Goal: Obtain resource: Download file/media

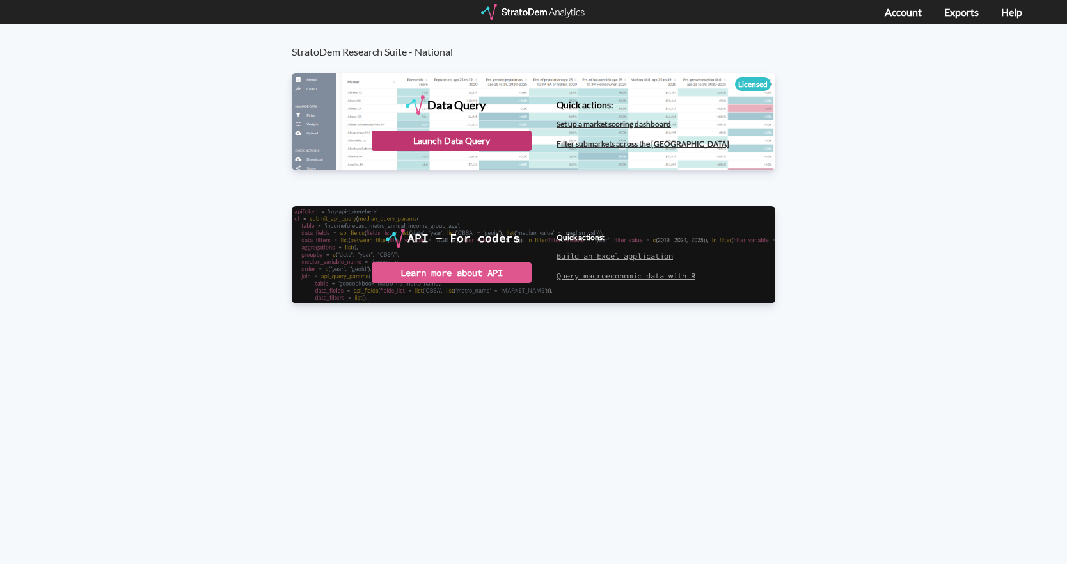
click at [447, 144] on div "Launch Data Query" at bounding box center [452, 140] width 160 height 20
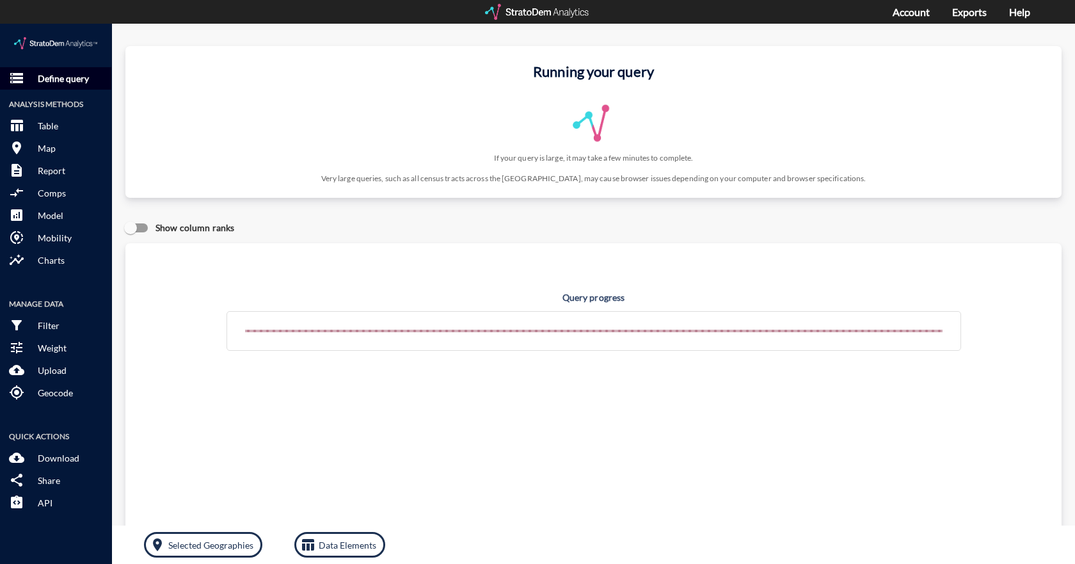
click p "Define query"
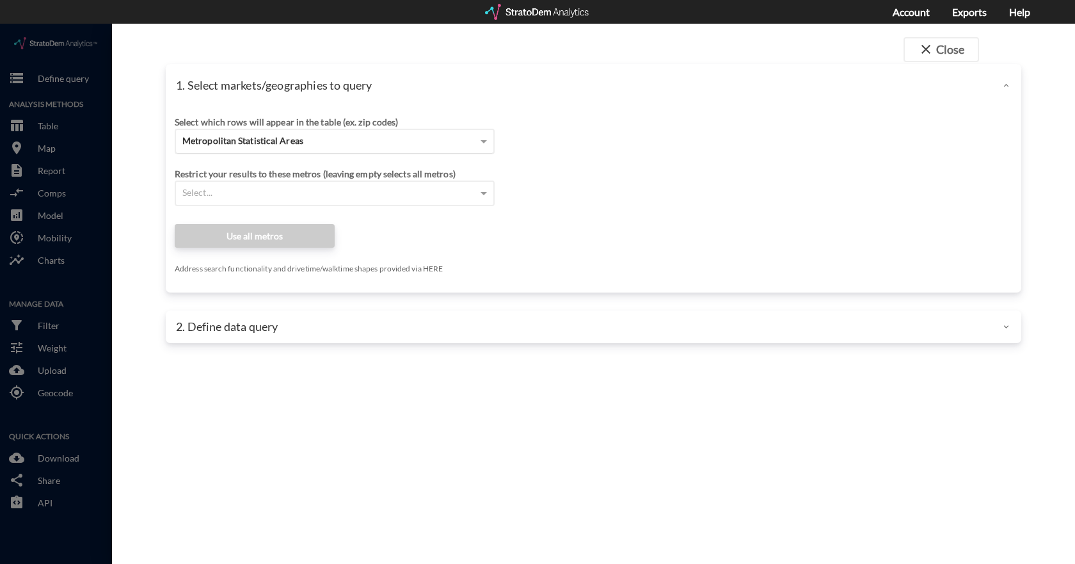
click div "Metropolitan Statistical Areas"
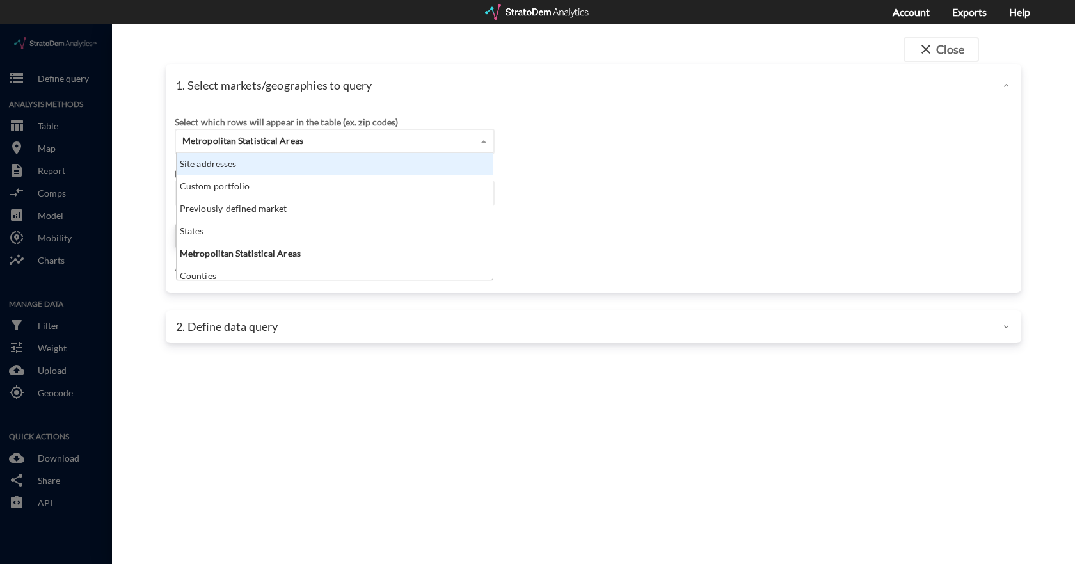
click div "Site addresses"
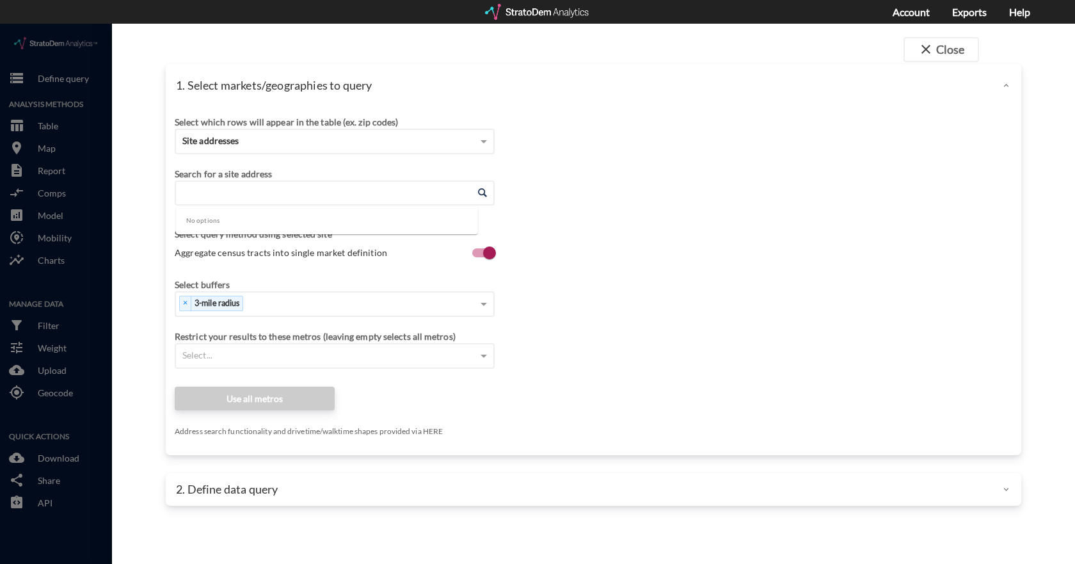
click input "Enter an address"
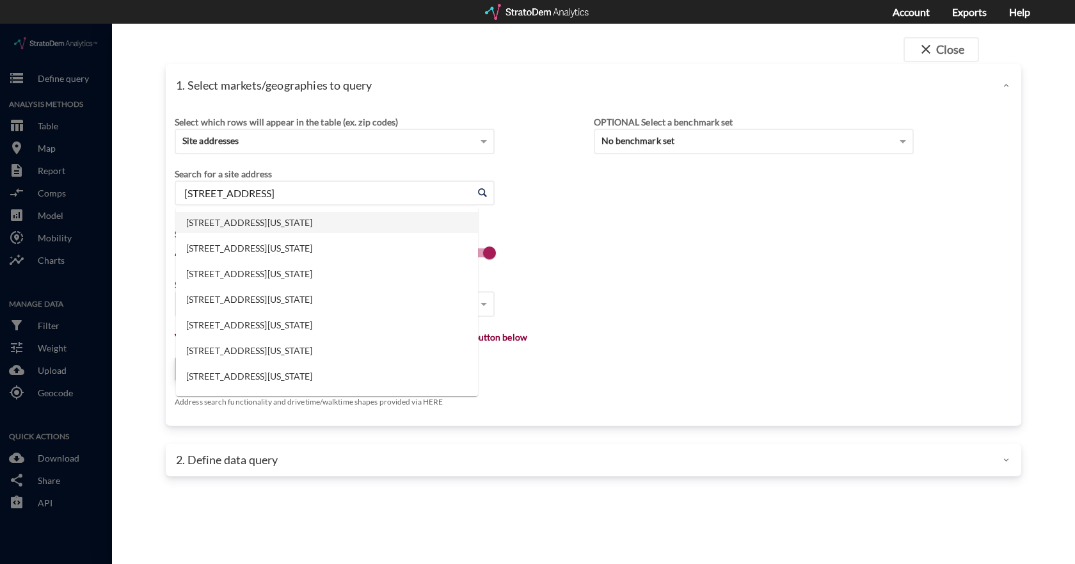
click li "330 Eden Rd, Lancaster, Pennsylvania"
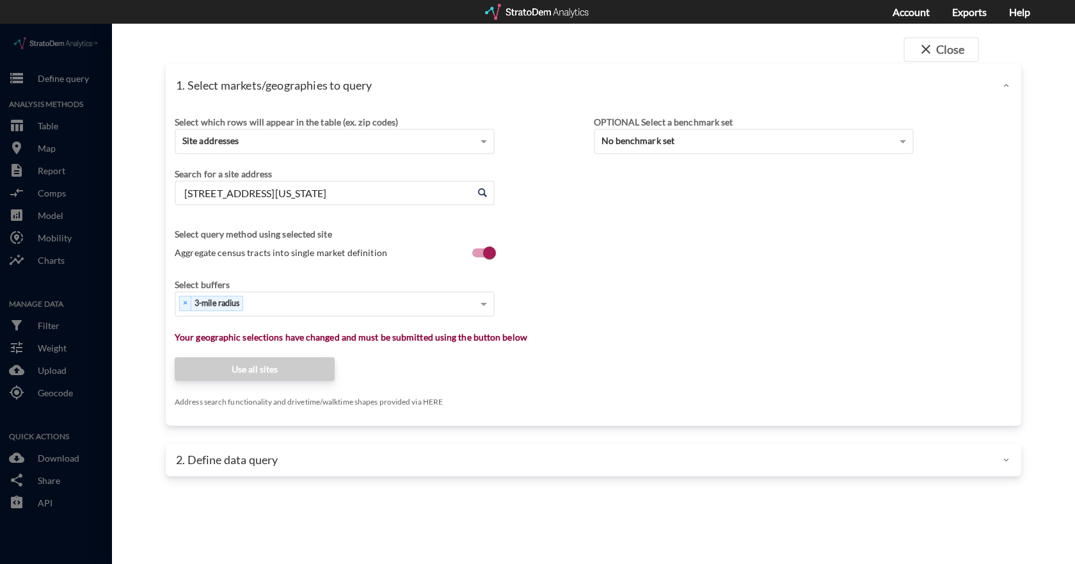
type input "330 Eden Rd, Lancaster, Pennsylvania"
click div "Search for a site address Enter an address 330 Eden Rd, Lancaster, Pennsylvania…"
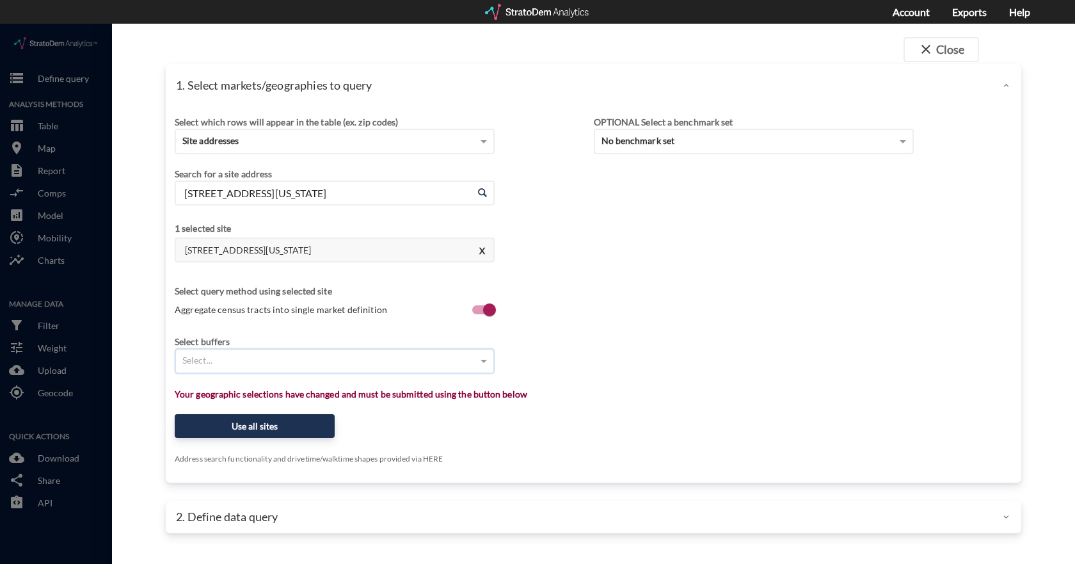
click div "Select..."
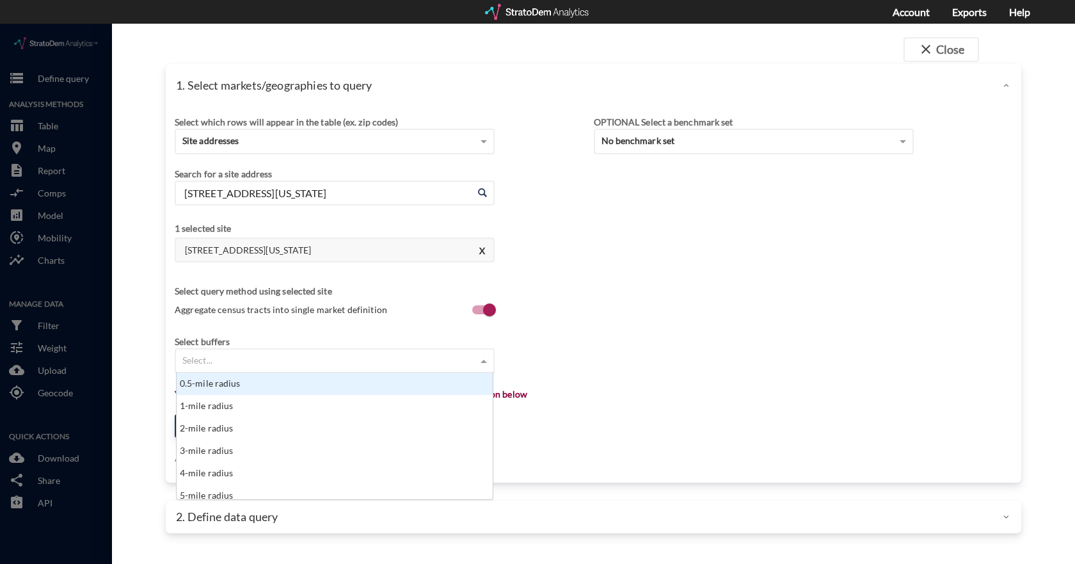
scroll to position [117, 308]
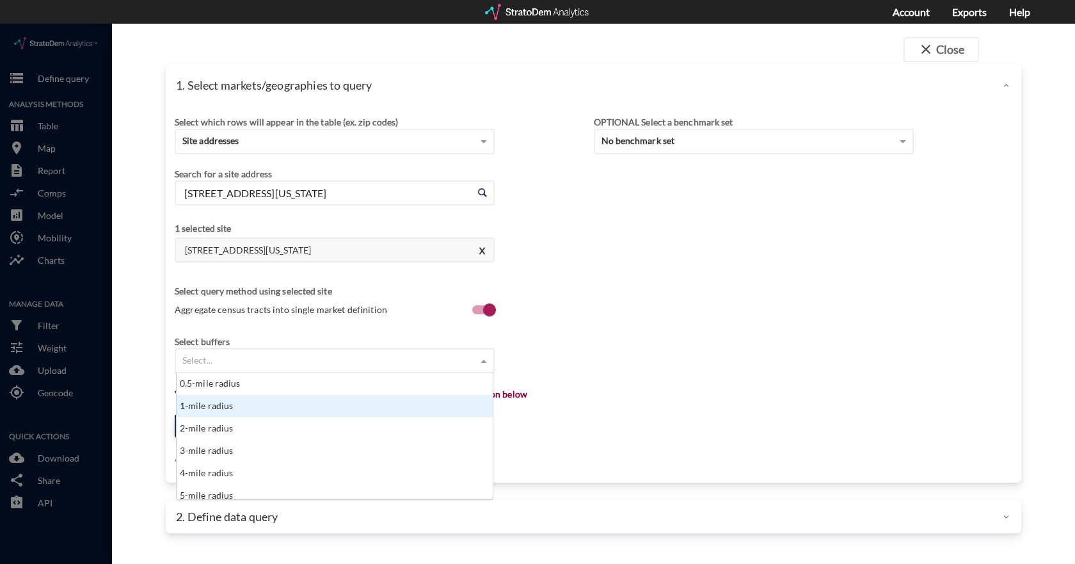
click div "1-mile radius"
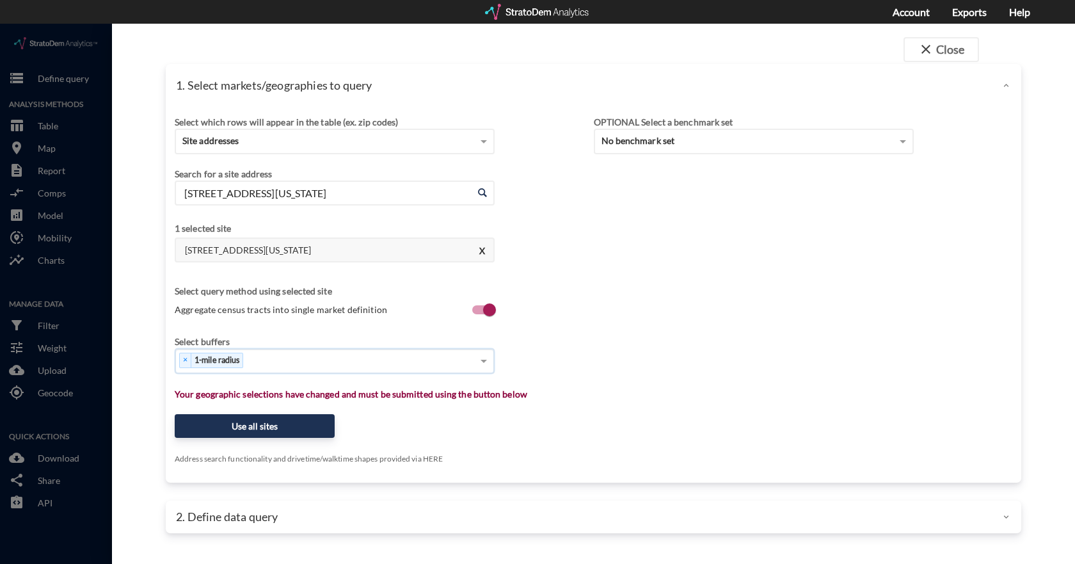
click div "× 1-mile radius"
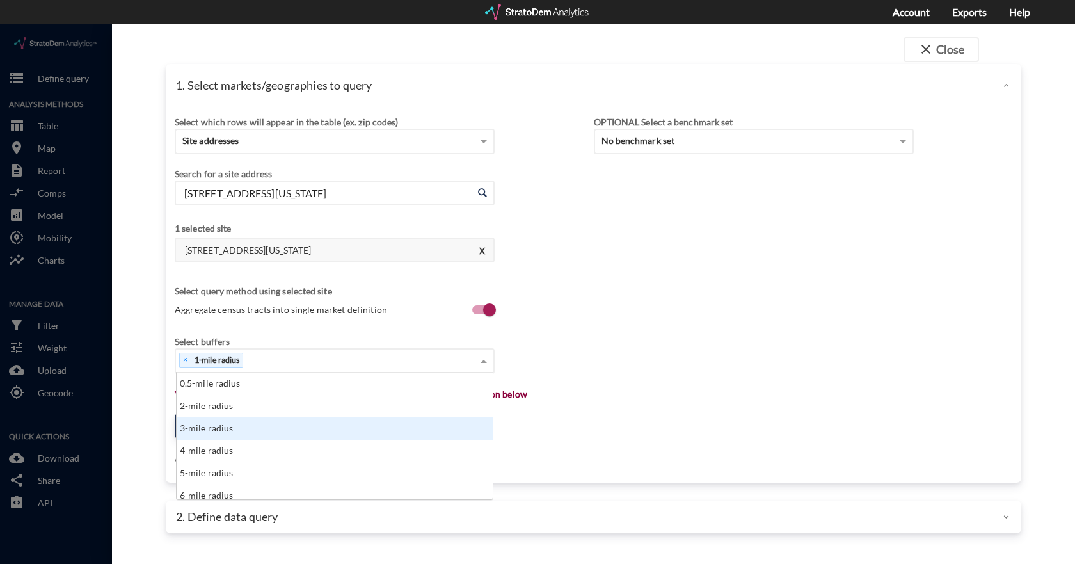
click div "3-mile radius"
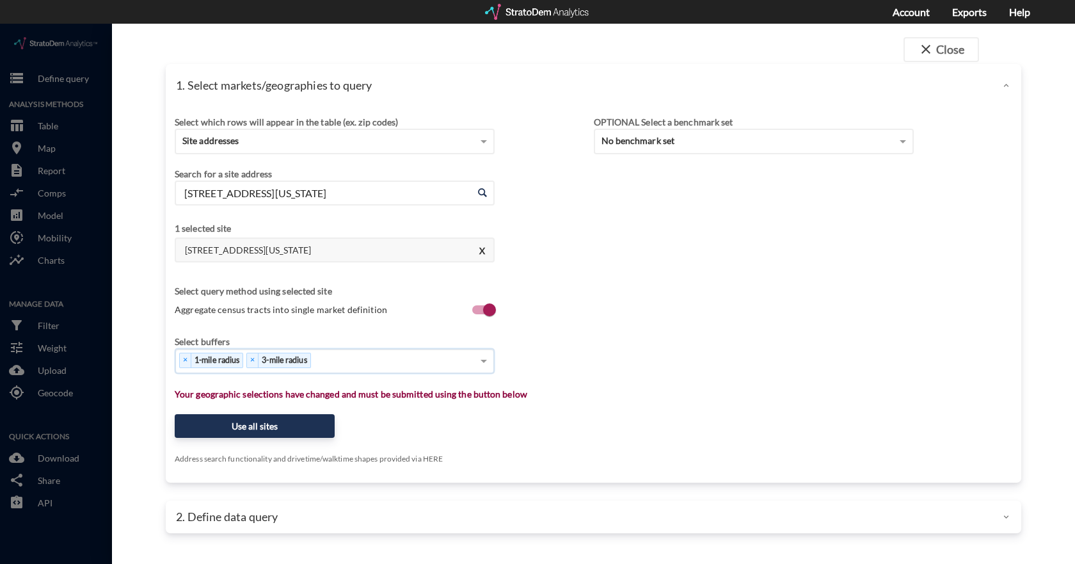
click div "× 1-mile radius × 3-mile radius"
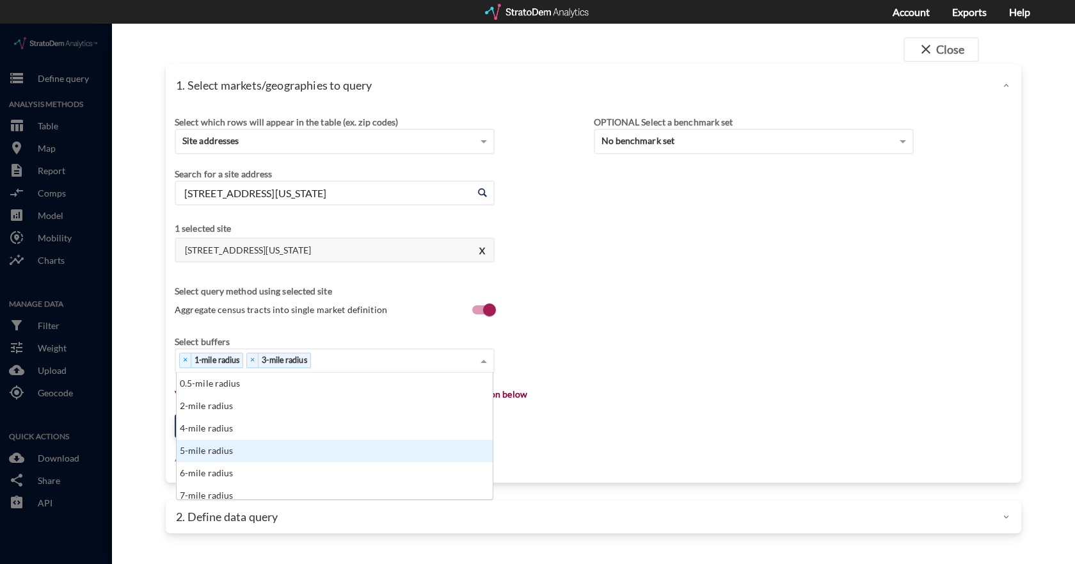
click div "5-mile radius"
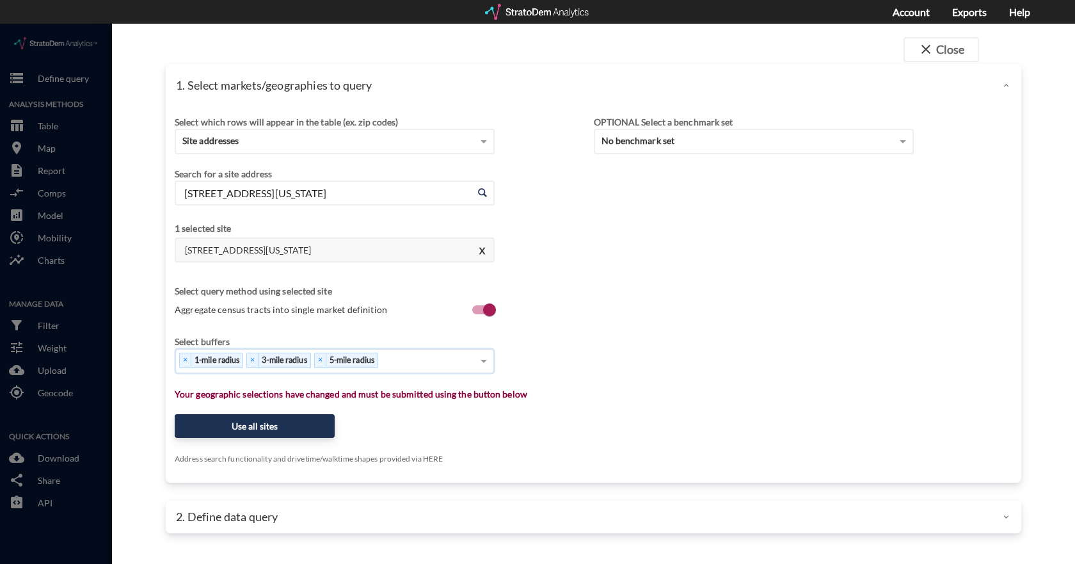
drag, startPoint x: 387, startPoint y: 351, endPoint x: 397, endPoint y: 347, distance: 10.3
click div "Select buffers × 1-mile radius × 3-mile radius × 5-mile radius"
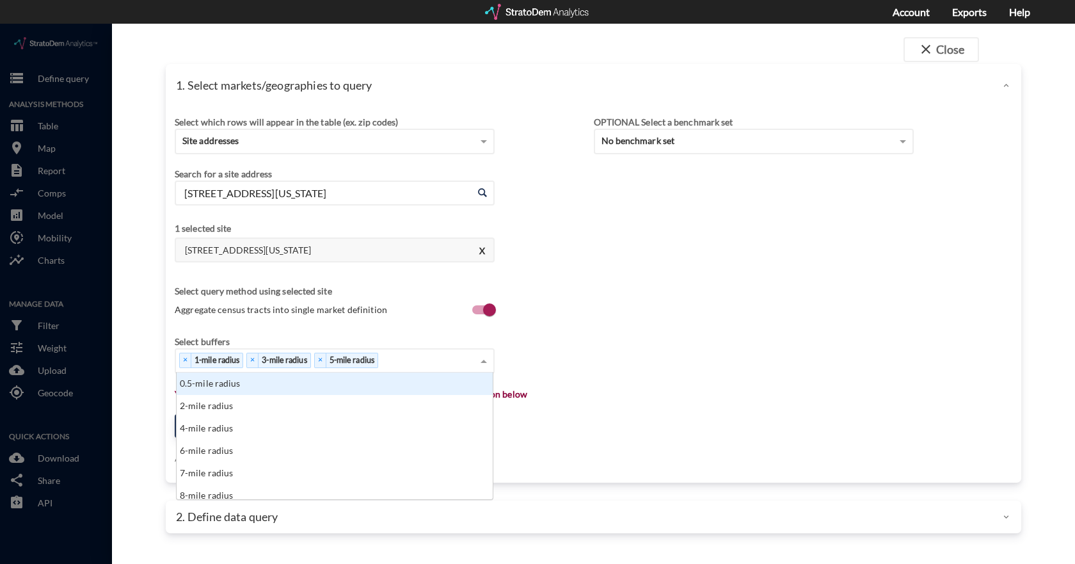
click div "× 1-mile radius × 3-mile radius × 5-mile radius"
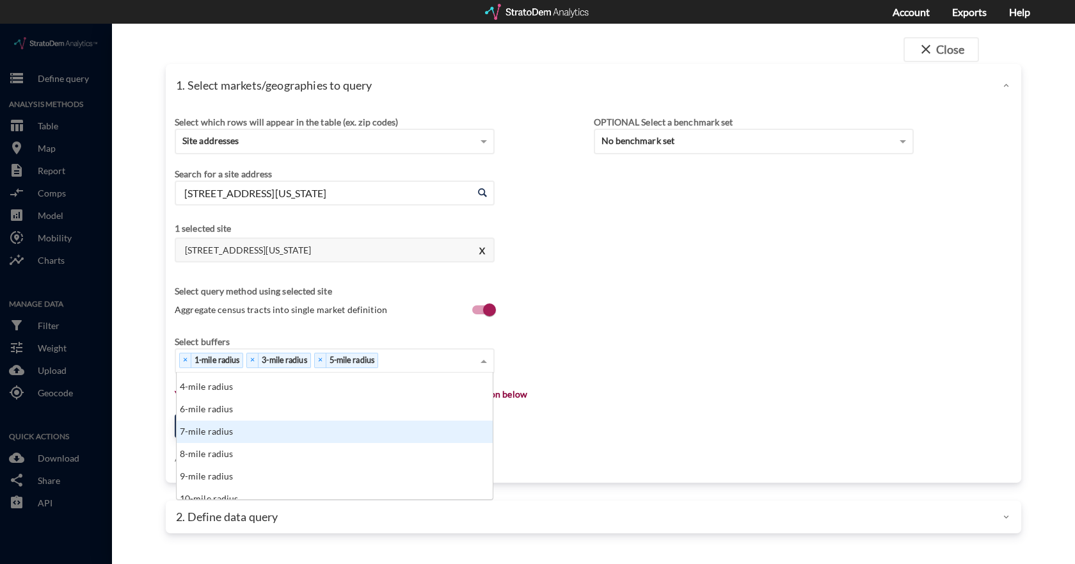
scroll to position [64, 0]
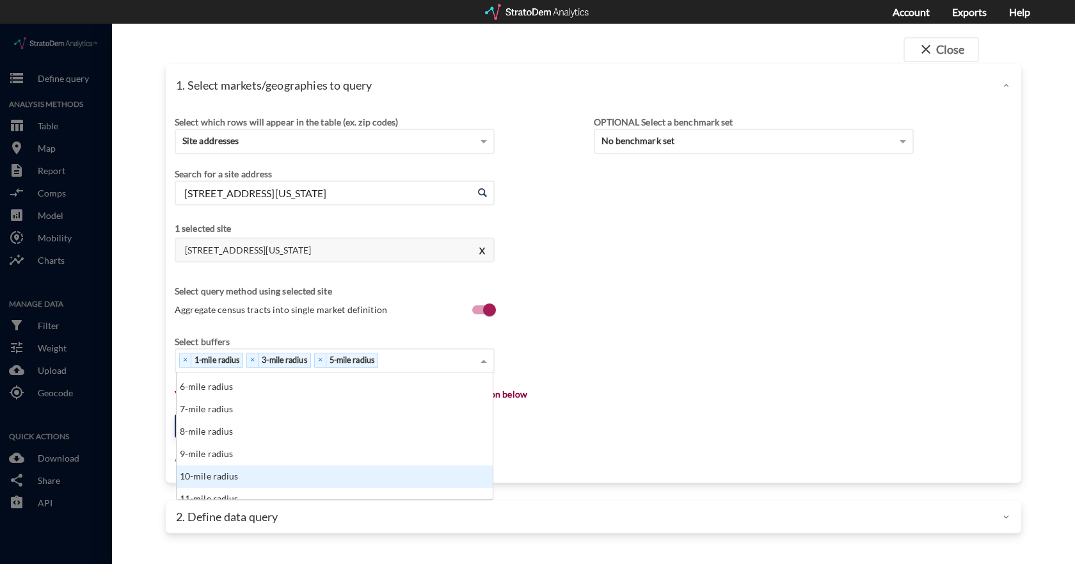
click div "10-mile radius"
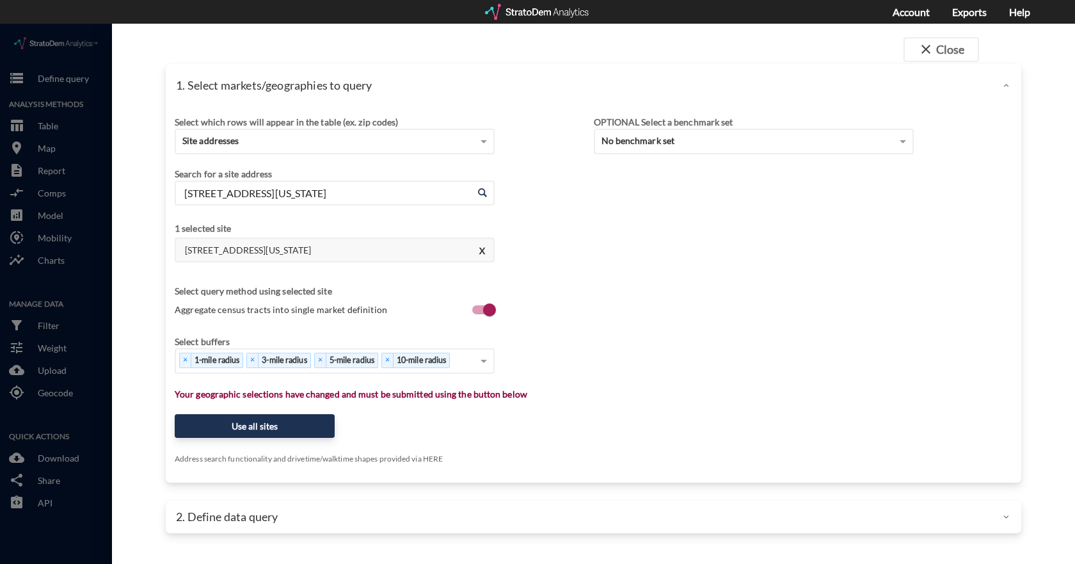
click div "Select which rows will appear in the table (ex. zip codes) Site addresses Selec…"
click button "Use all sites"
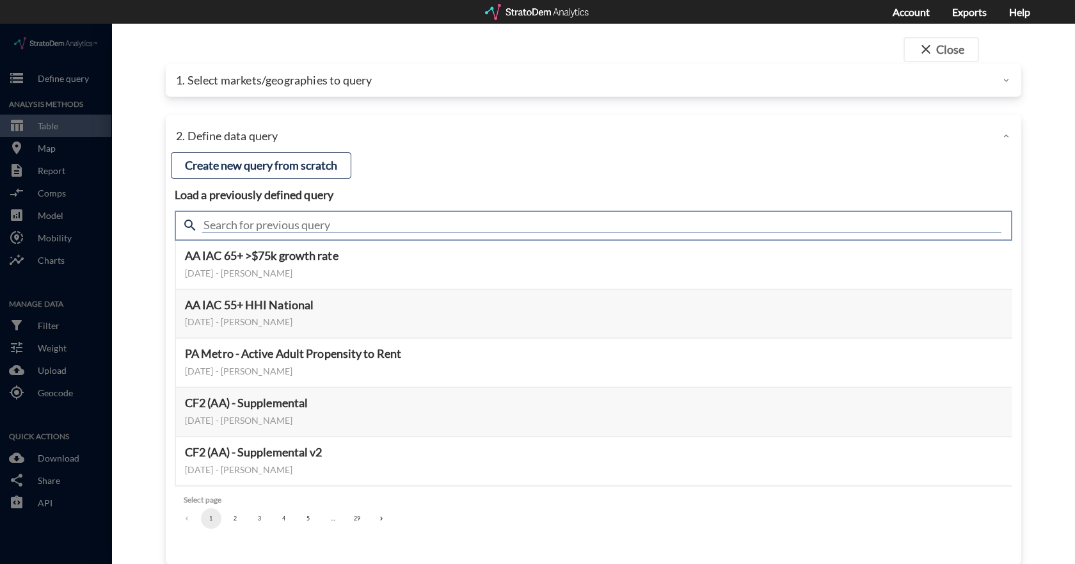
click input "text"
type input "housing demand"
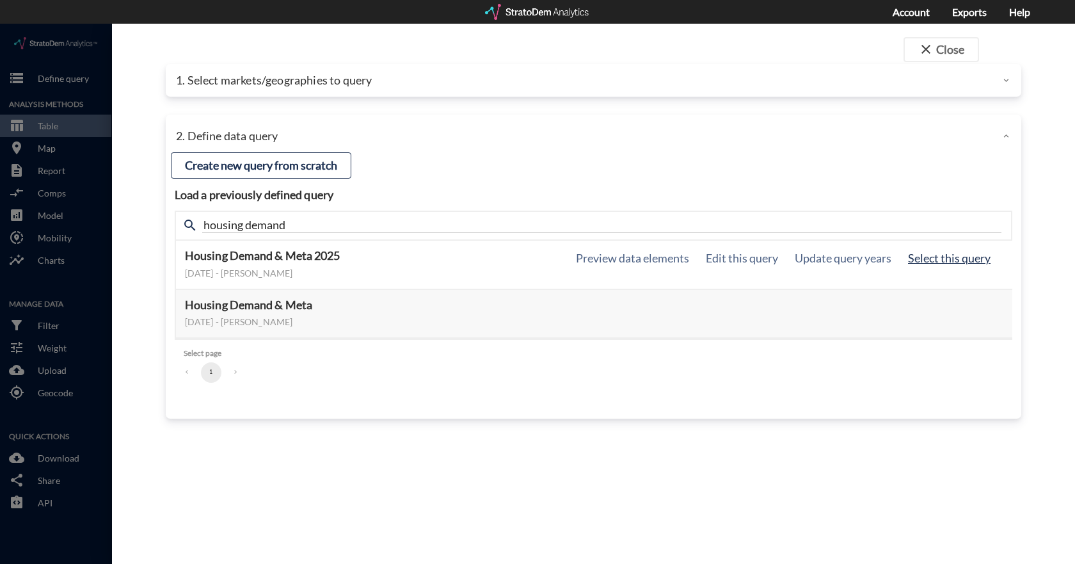
click button "Select this query"
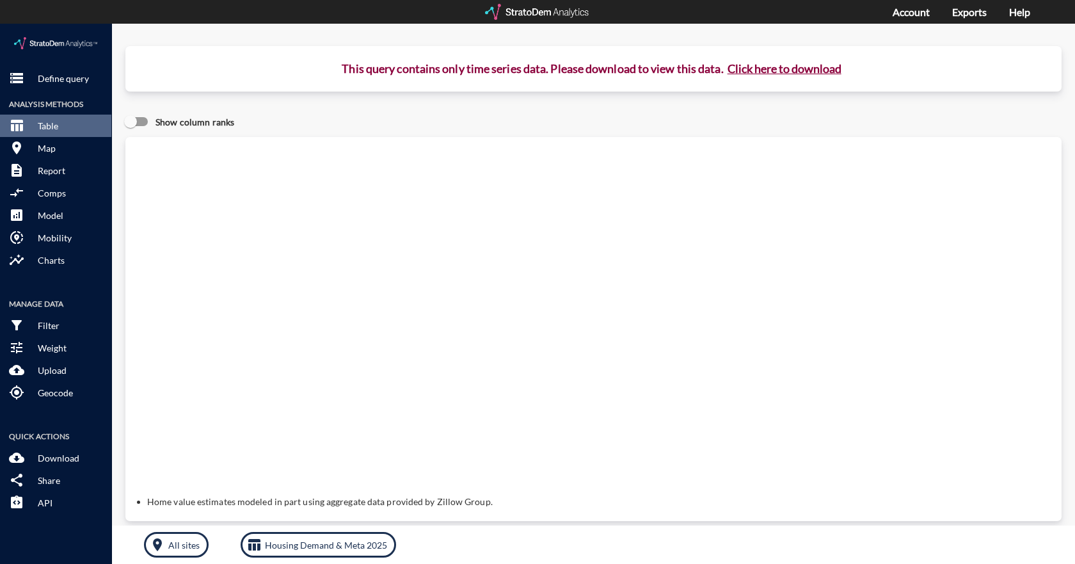
click button "Click here to download"
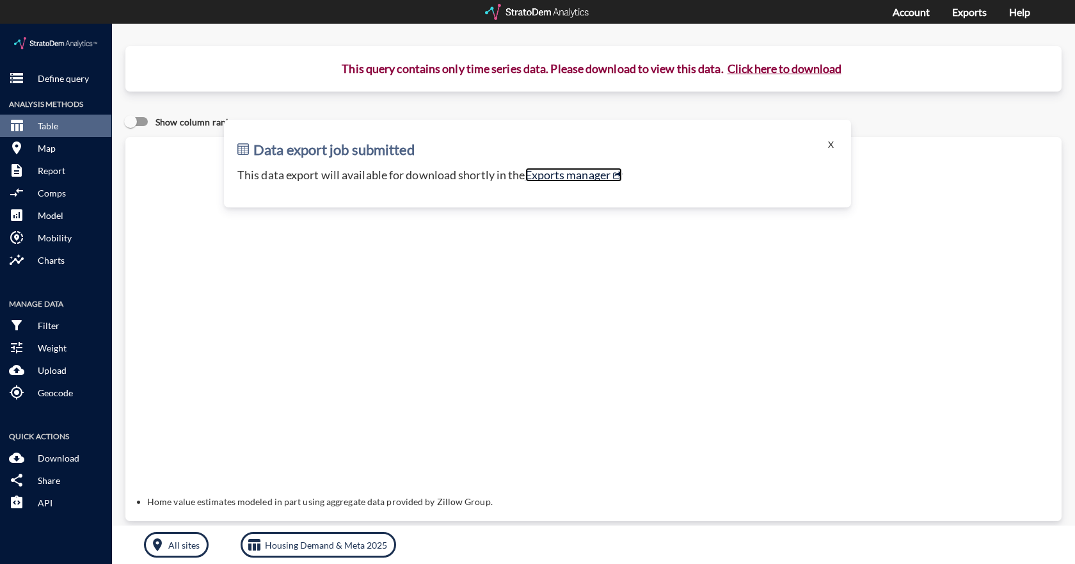
click link "Exports manager"
click p "Define query"
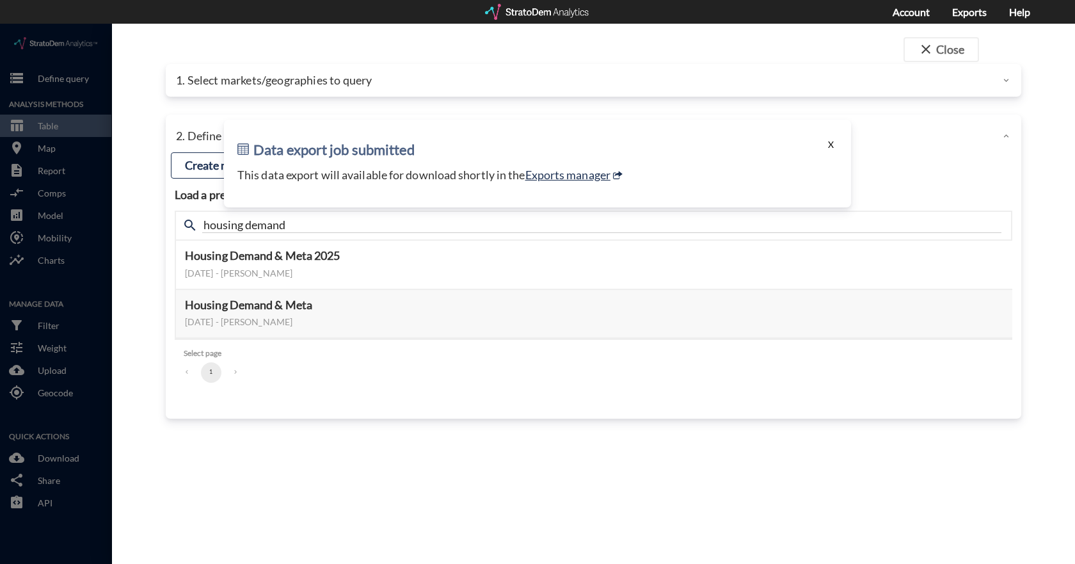
click button "X"
click div "2. Define data query"
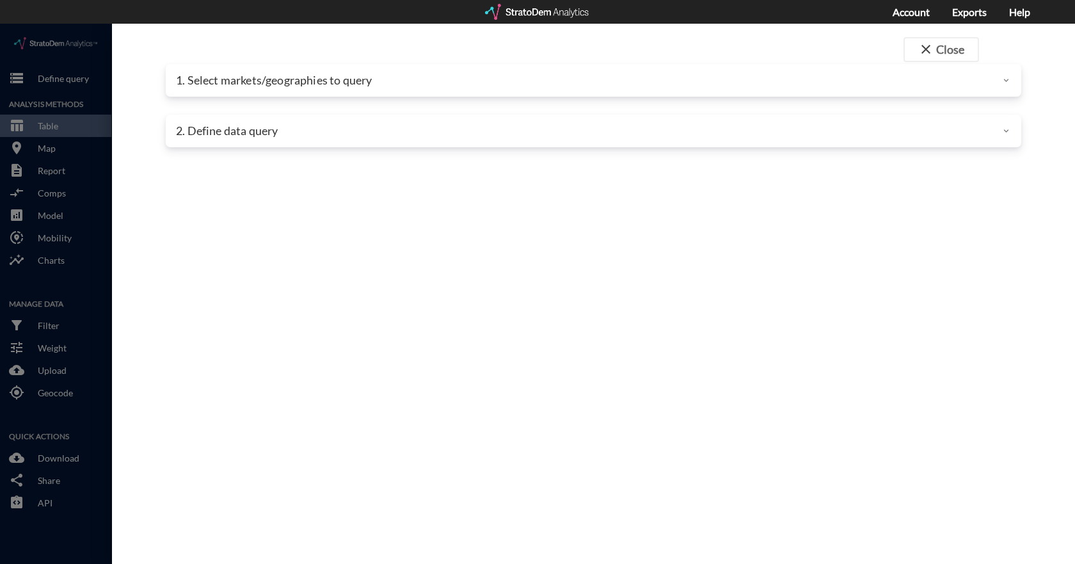
click div "2. Define data query"
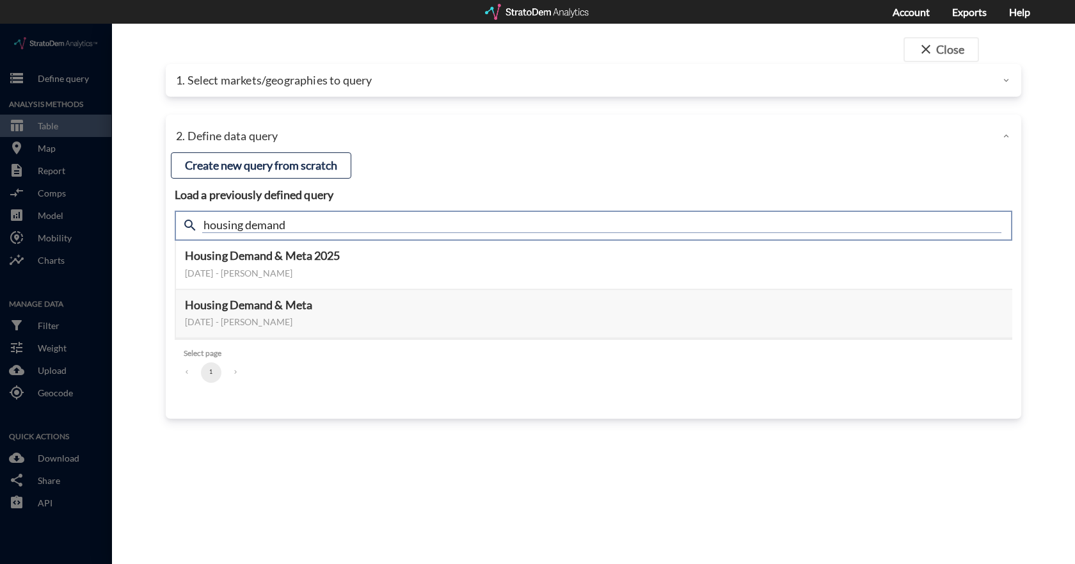
click input "housing demand"
type input "active adult"
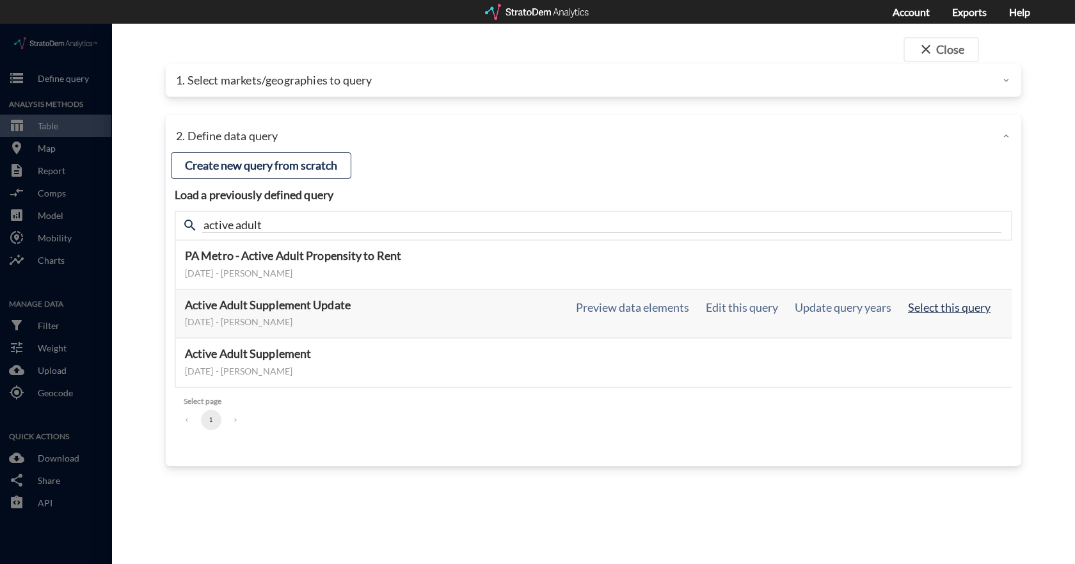
click button "Select this query"
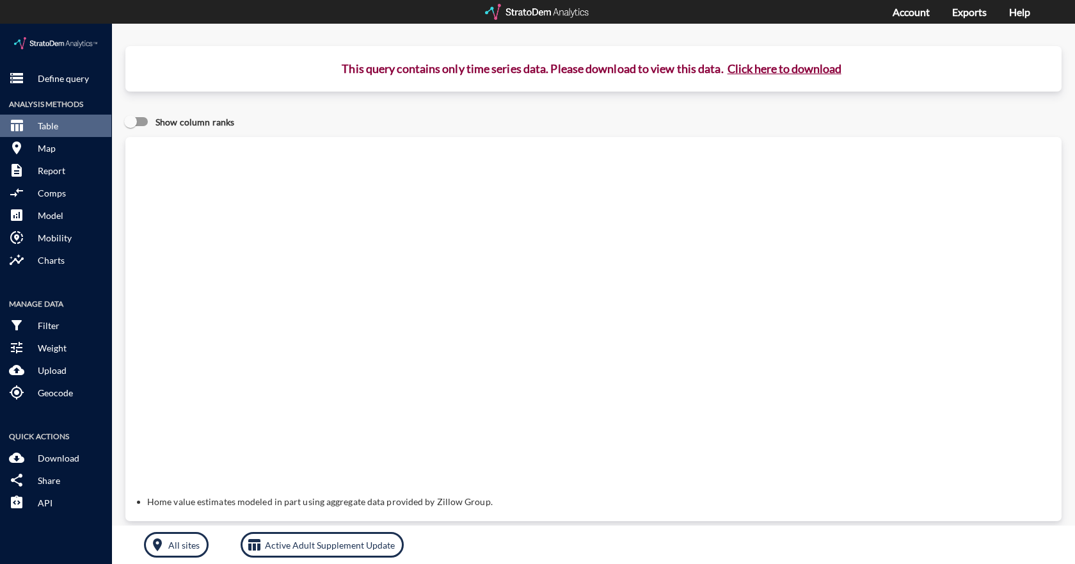
click button "Click here to download"
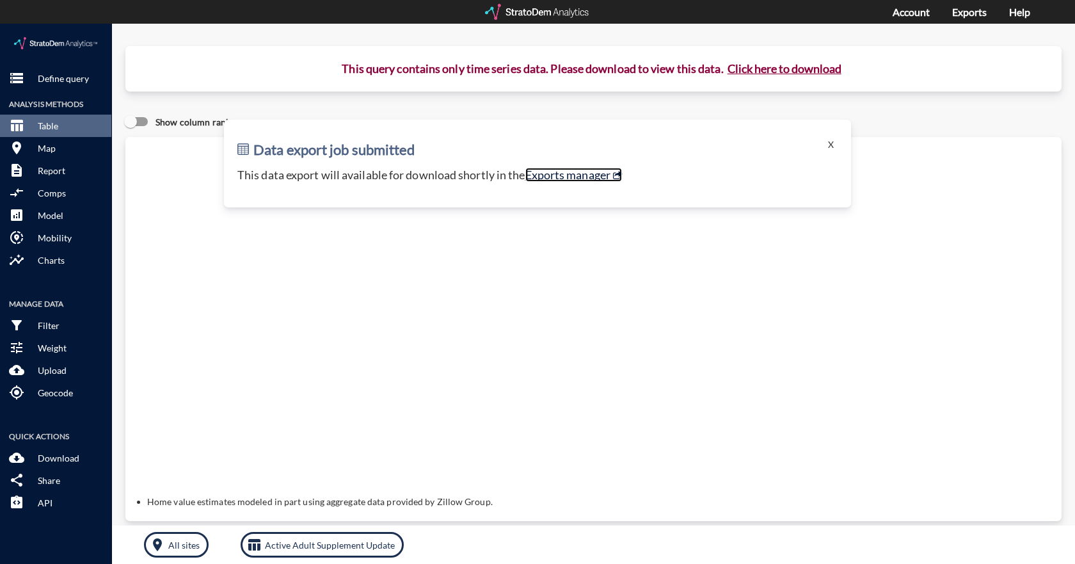
click link "Exports manager"
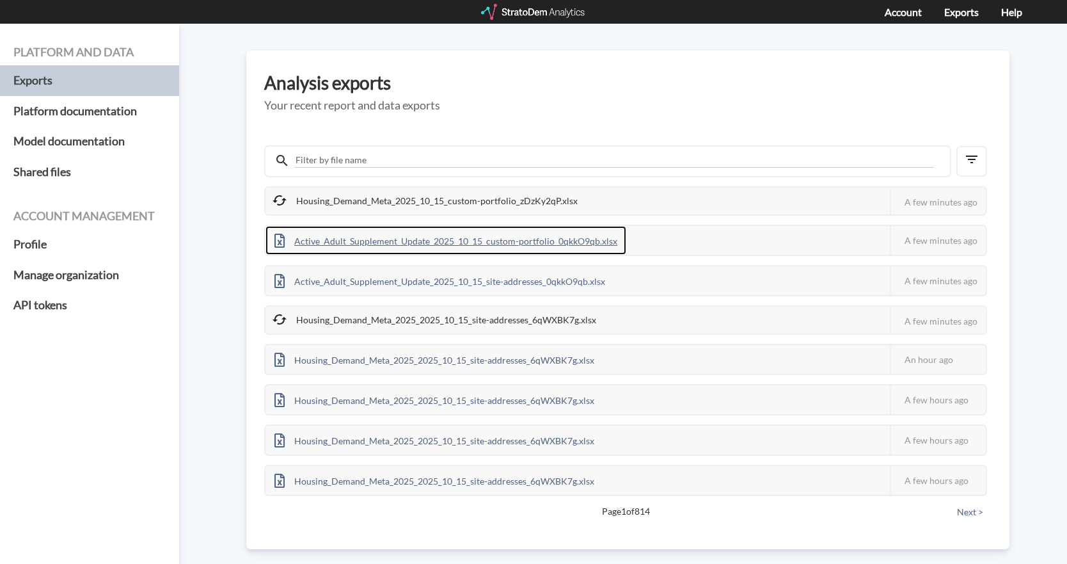
click at [418, 242] on div "Active_Adult_Supplement_Update_2025_10_15_custom-portfolio_0qkkO9qb.xlsx" at bounding box center [445, 240] width 361 height 29
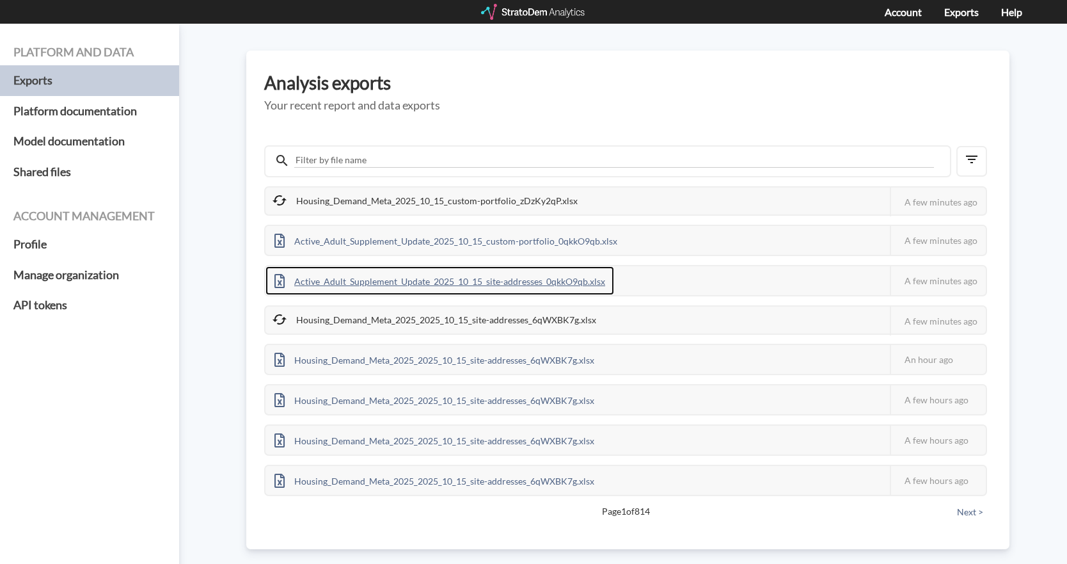
click at [438, 283] on div "Active_Adult_Supplement_Update_2025_10_15_site-addresses_0qkkO9qb.xlsx" at bounding box center [439, 280] width 349 height 29
click at [602, 123] on div "Housing_Demand_Meta_2025_10_15_custom-portfolio_zDzKy2qP.xlsx This job failed T…" at bounding box center [627, 322] width 727 height 408
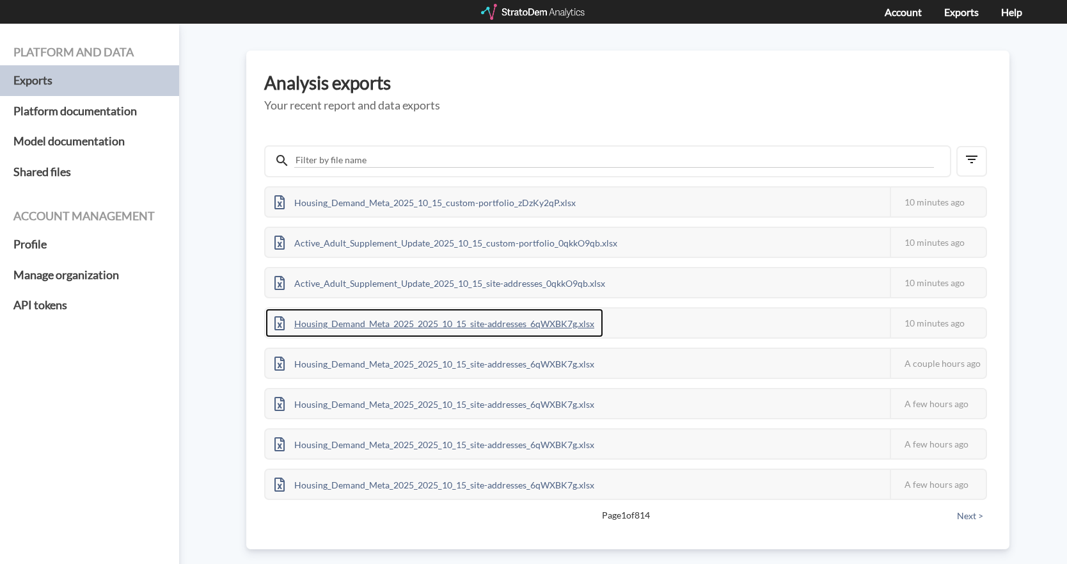
click at [489, 326] on div "Housing_Demand_Meta_2025_2025_10_15_site-addresses_6qWXBK7g.xlsx" at bounding box center [434, 322] width 338 height 29
